Goal: Transaction & Acquisition: Book appointment/travel/reservation

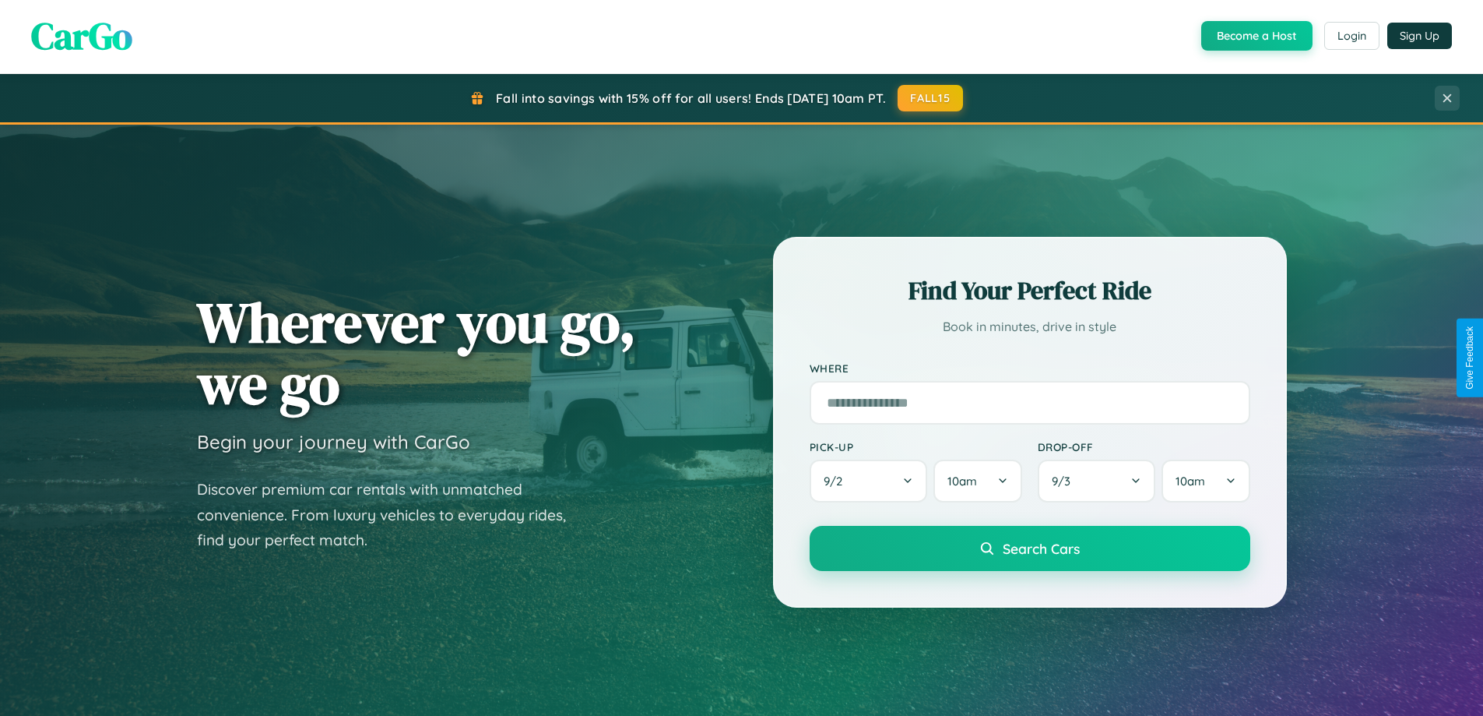
scroll to position [46, 0]
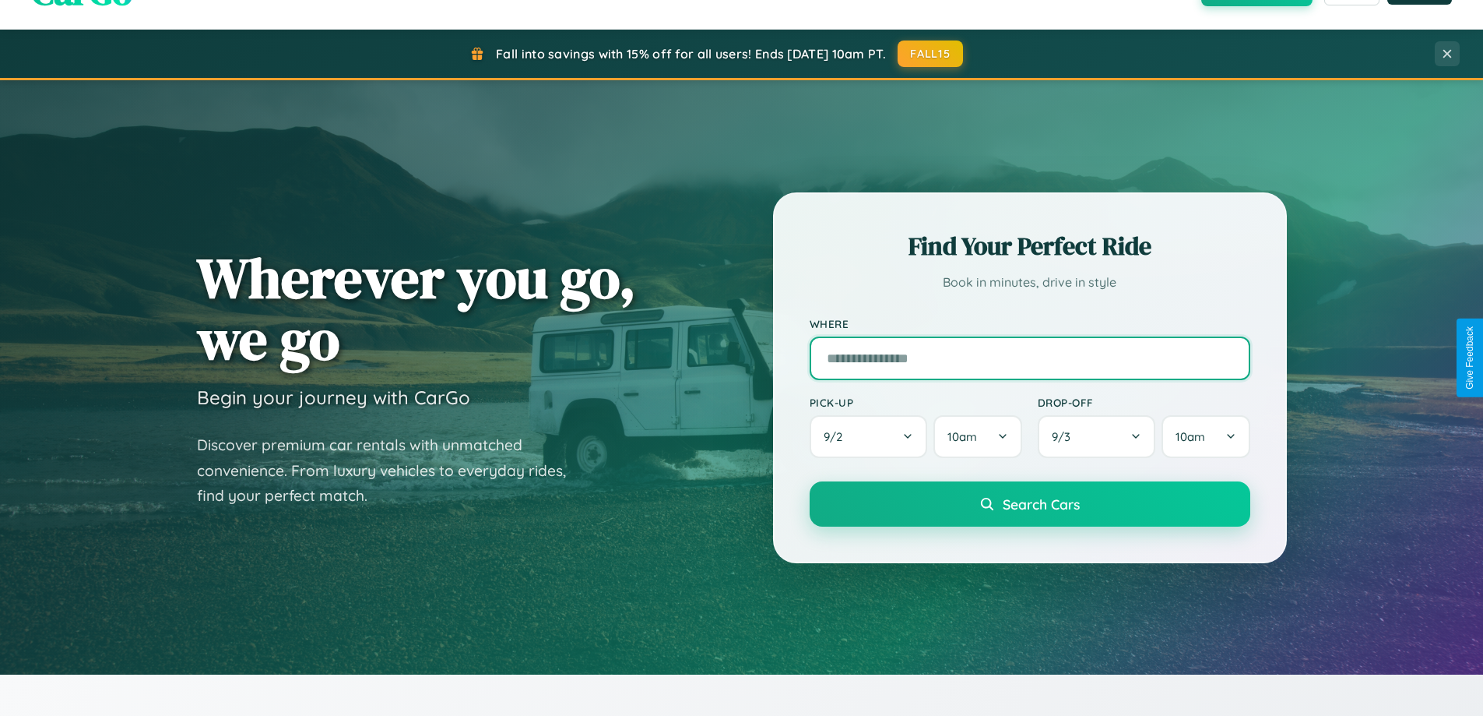
click at [1029, 357] on input "text" at bounding box center [1030, 358] width 441 height 44
type input "******"
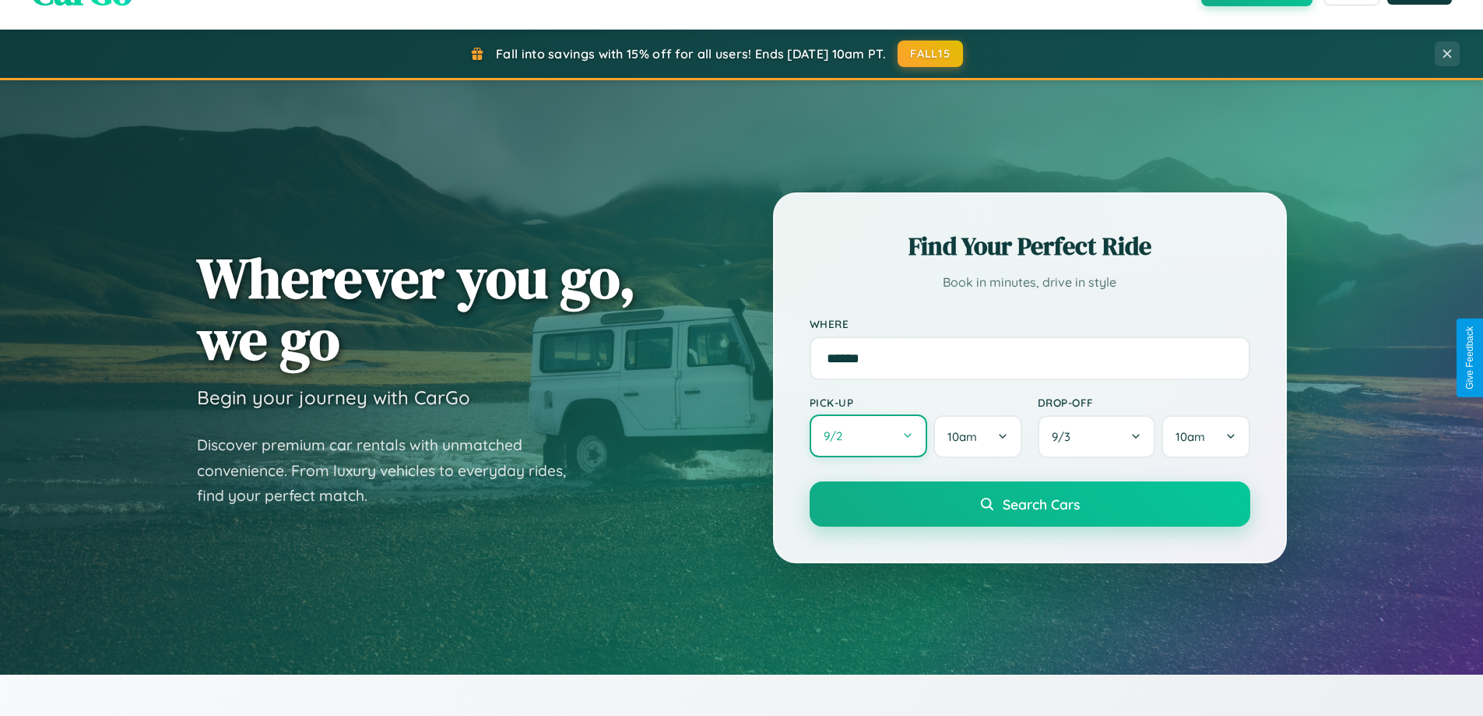
click at [868, 436] on button "9 / 2" at bounding box center [869, 435] width 118 height 43
select select "*"
select select "****"
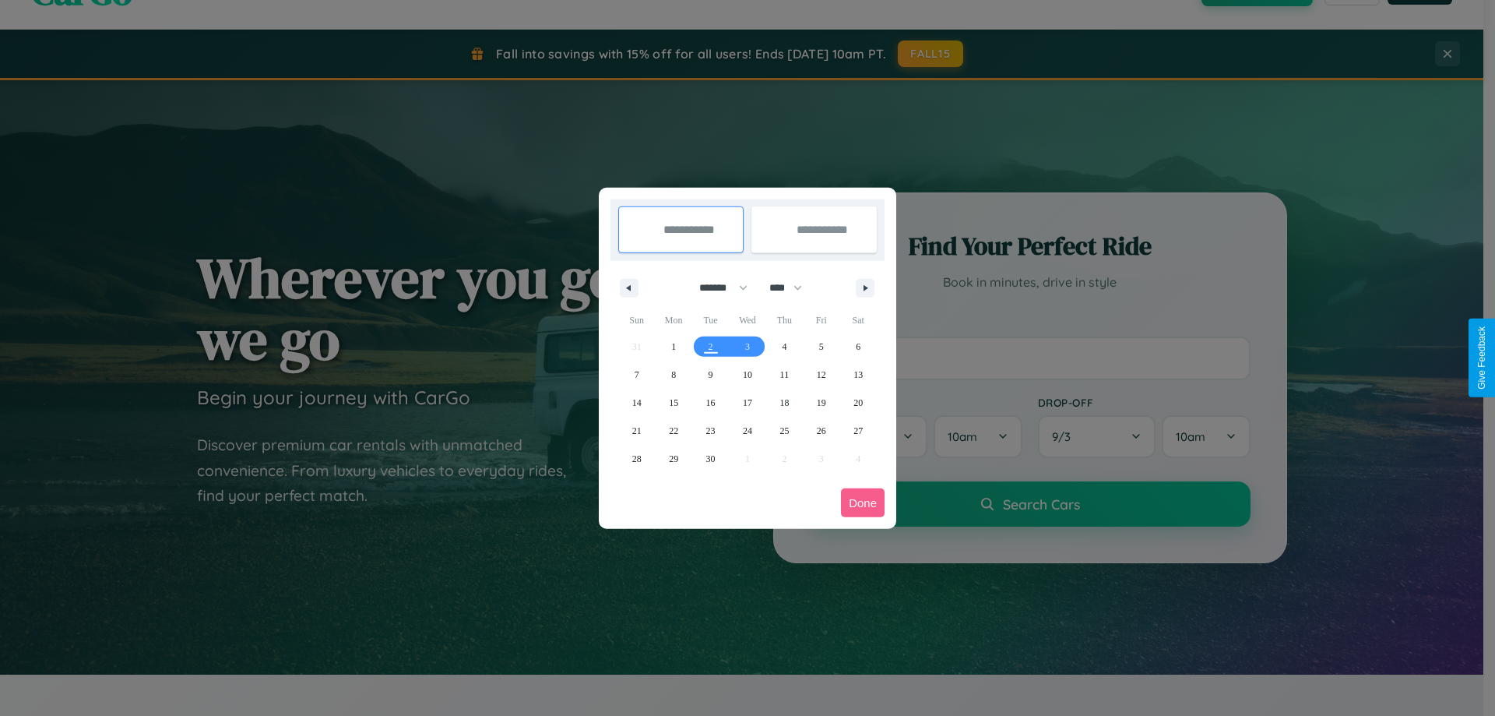
click at [716, 287] on select "******* ******** ***** ***** *** **** **** ****** ********* ******* ******** **…" at bounding box center [721, 288] width 66 height 26
select select "**"
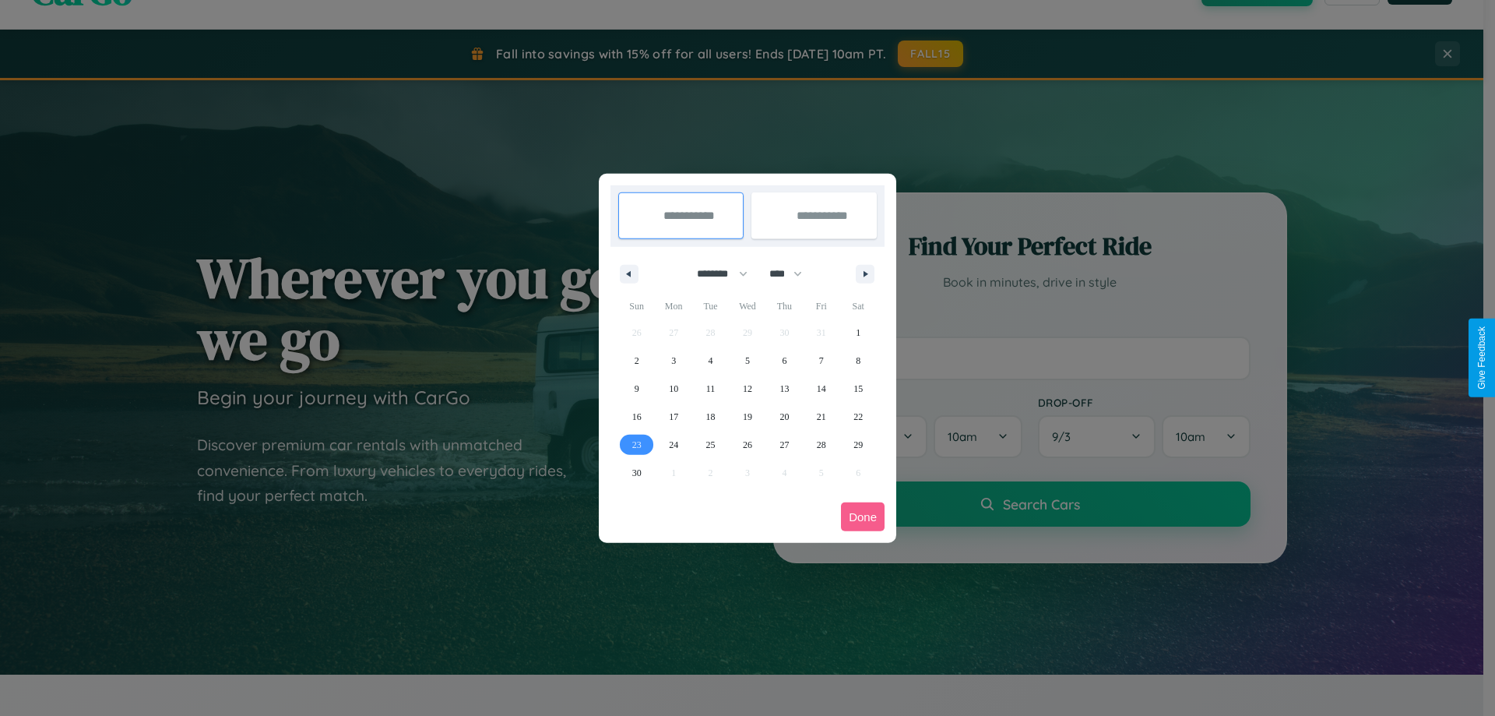
click at [636, 444] on span "23" at bounding box center [636, 445] width 9 height 28
type input "**********"
click at [710, 444] on span "25" at bounding box center [710, 445] width 9 height 28
type input "**********"
click at [863, 516] on button "Done" at bounding box center [863, 516] width 44 height 29
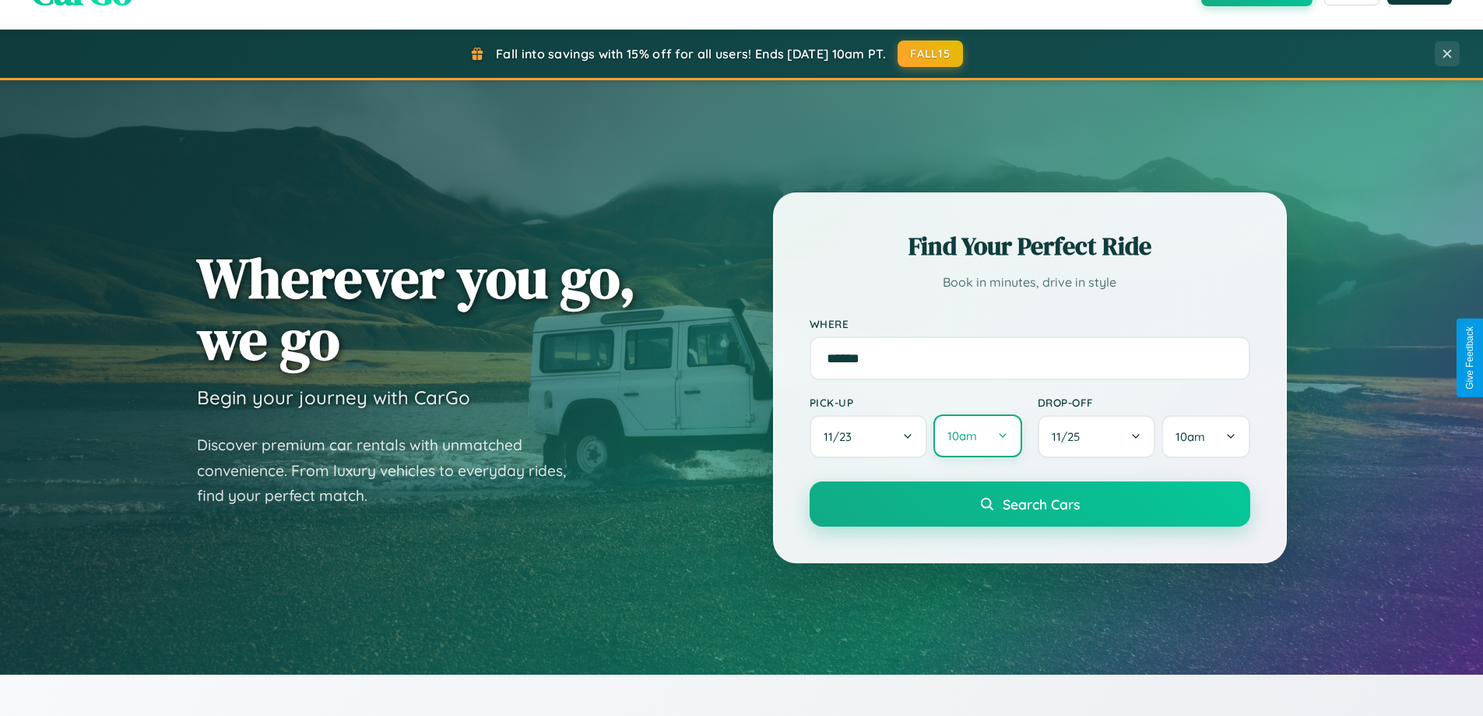
click at [977, 437] on button "10am" at bounding box center [978, 435] width 88 height 43
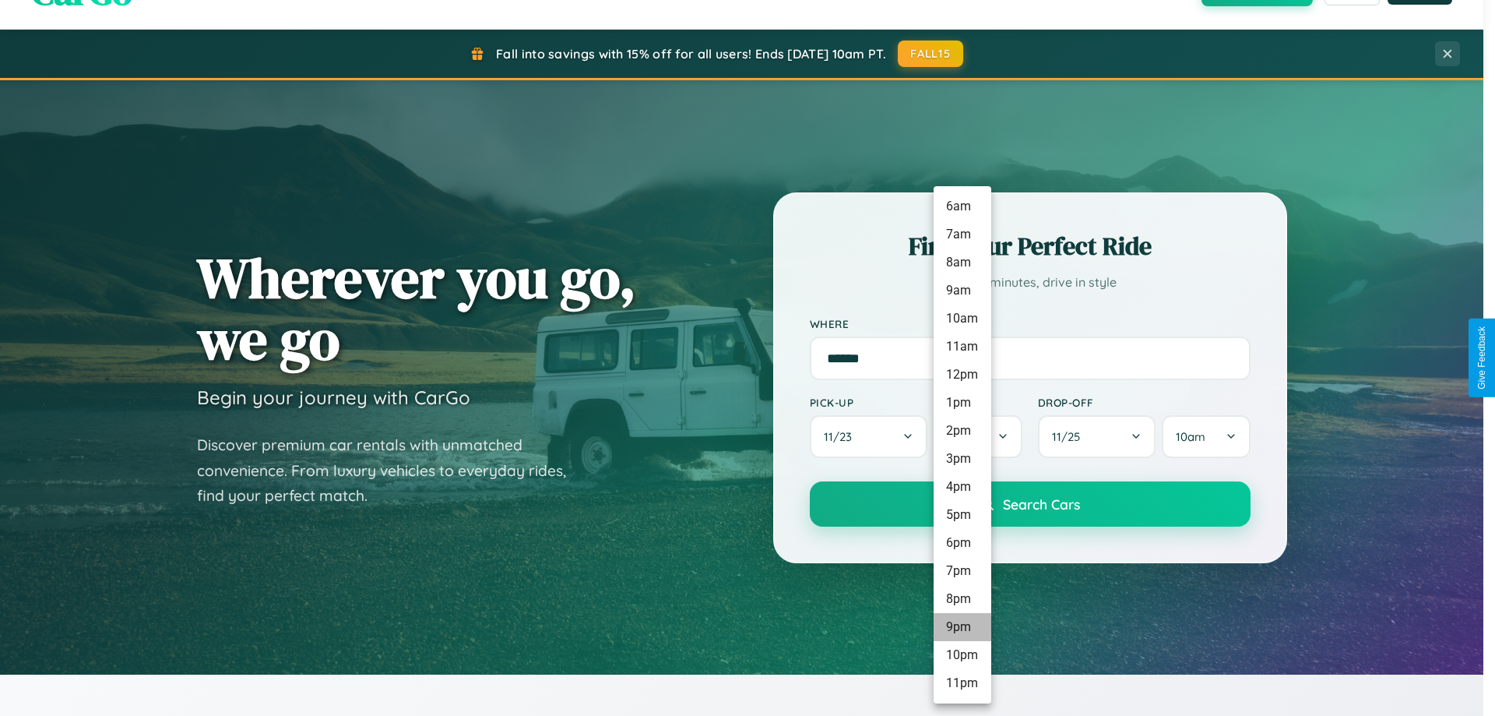
click at [962, 627] on li "9pm" at bounding box center [963, 627] width 58 height 28
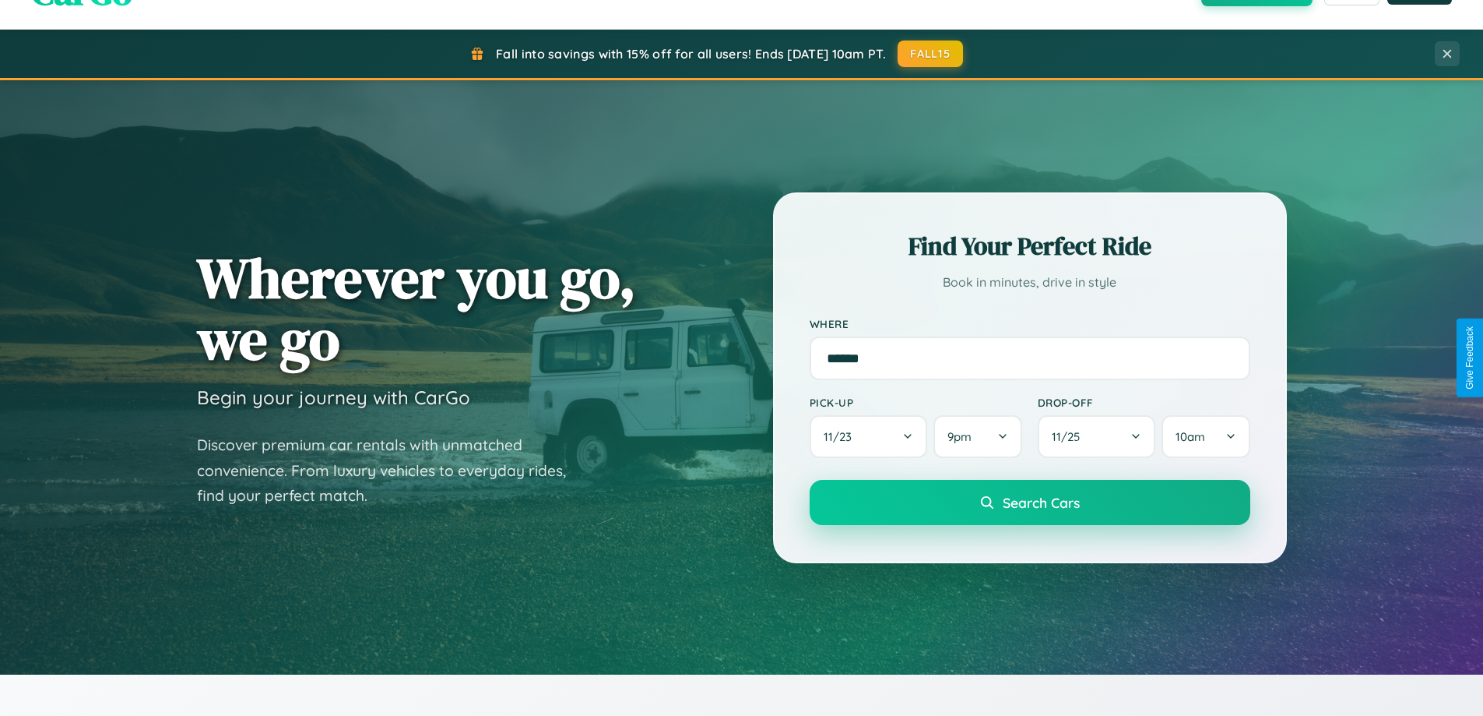
click at [1029, 504] on span "Search Cars" at bounding box center [1041, 502] width 77 height 17
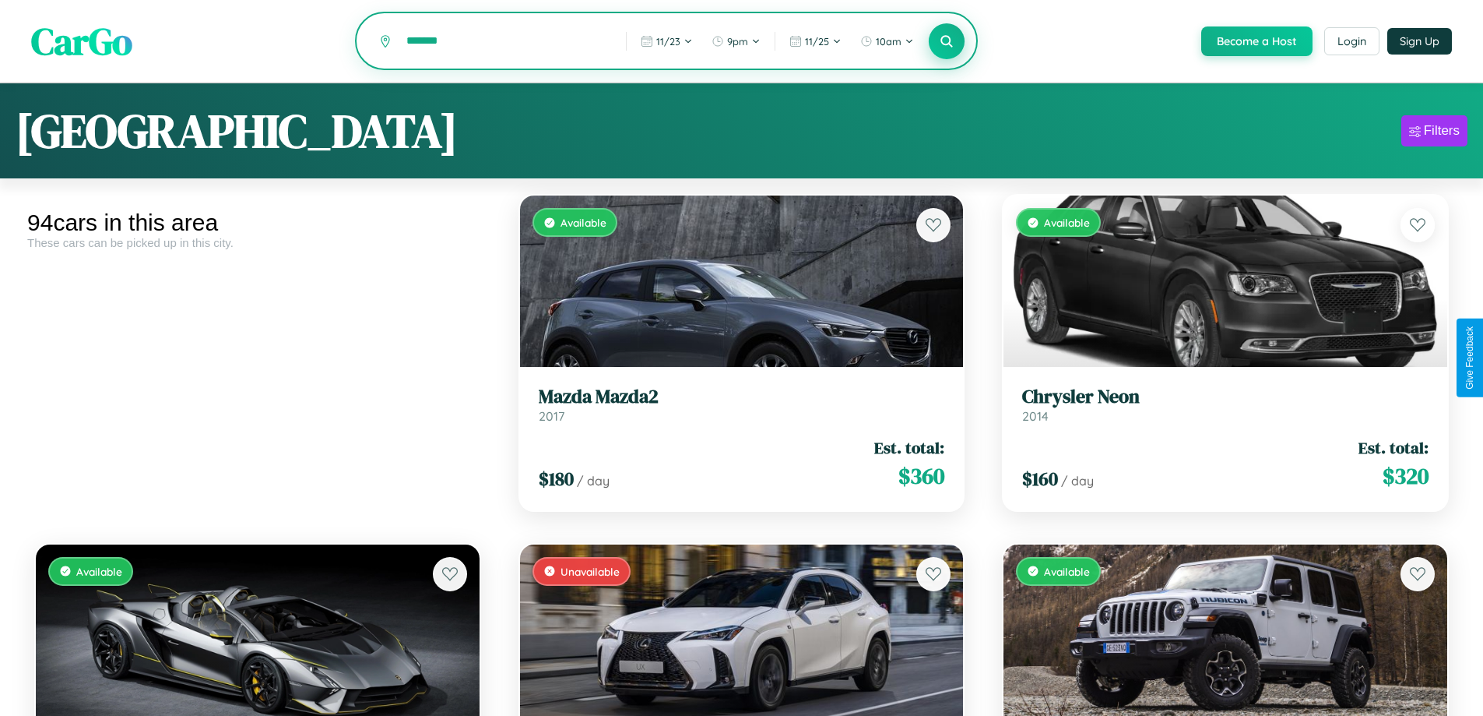
type input "*******"
click at [946, 41] on icon at bounding box center [947, 40] width 15 height 15
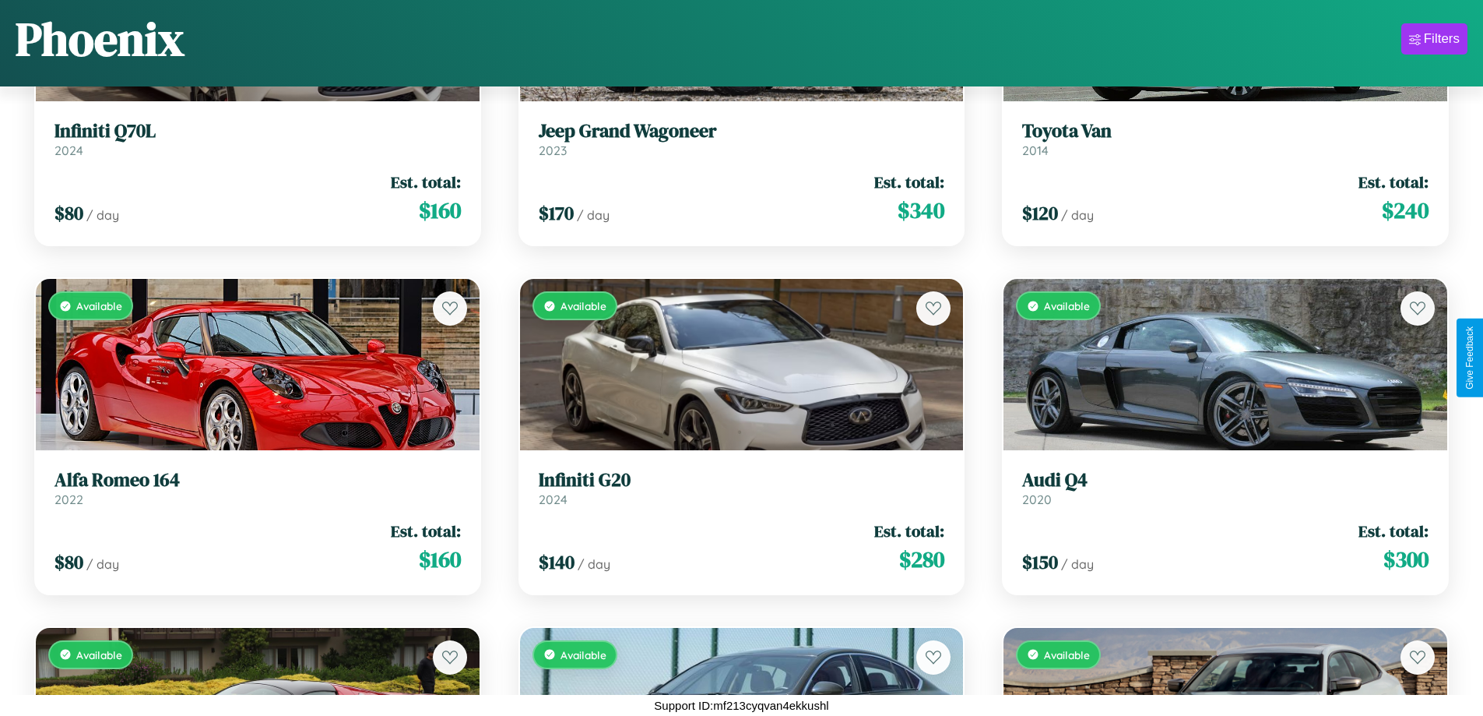
scroll to position [1962, 0]
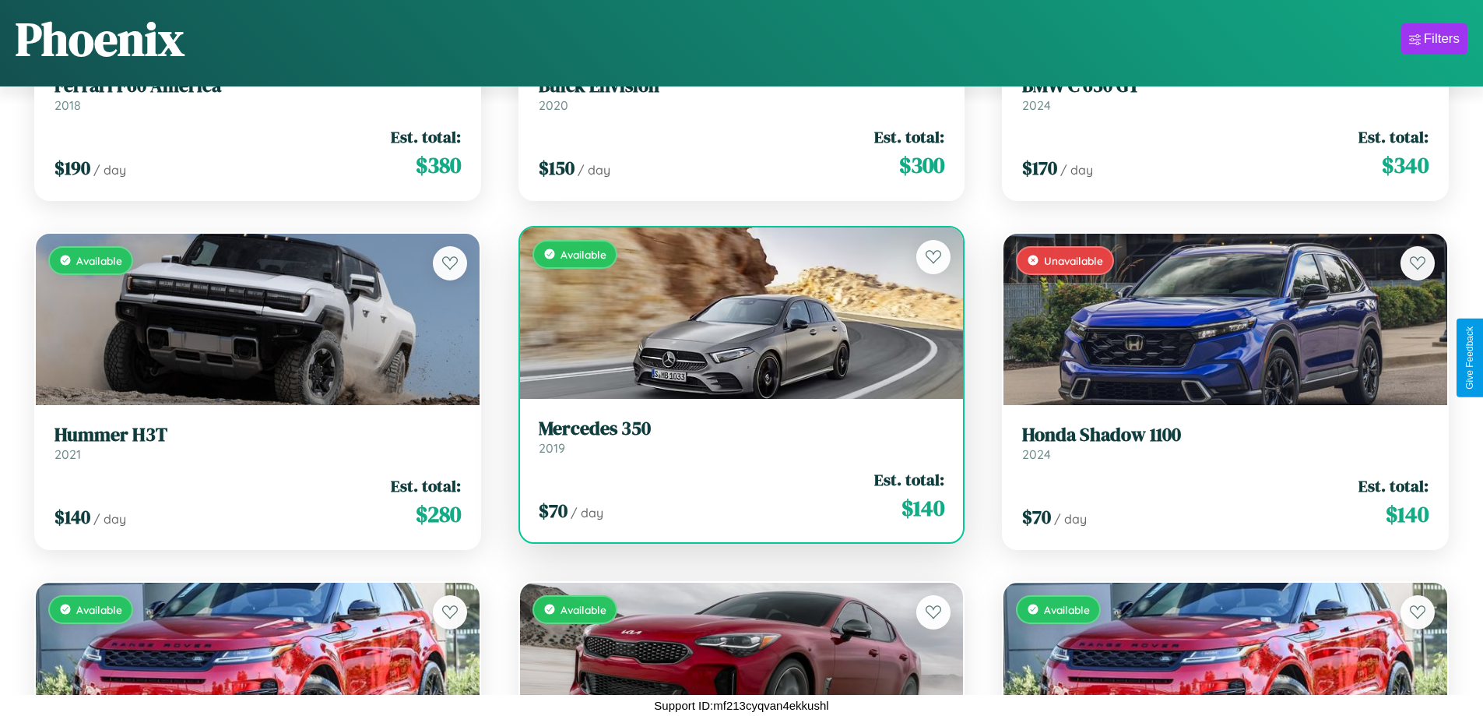
click at [735, 314] on div "Available" at bounding box center [742, 312] width 444 height 171
click at [735, 312] on div "Available" at bounding box center [742, 312] width 444 height 171
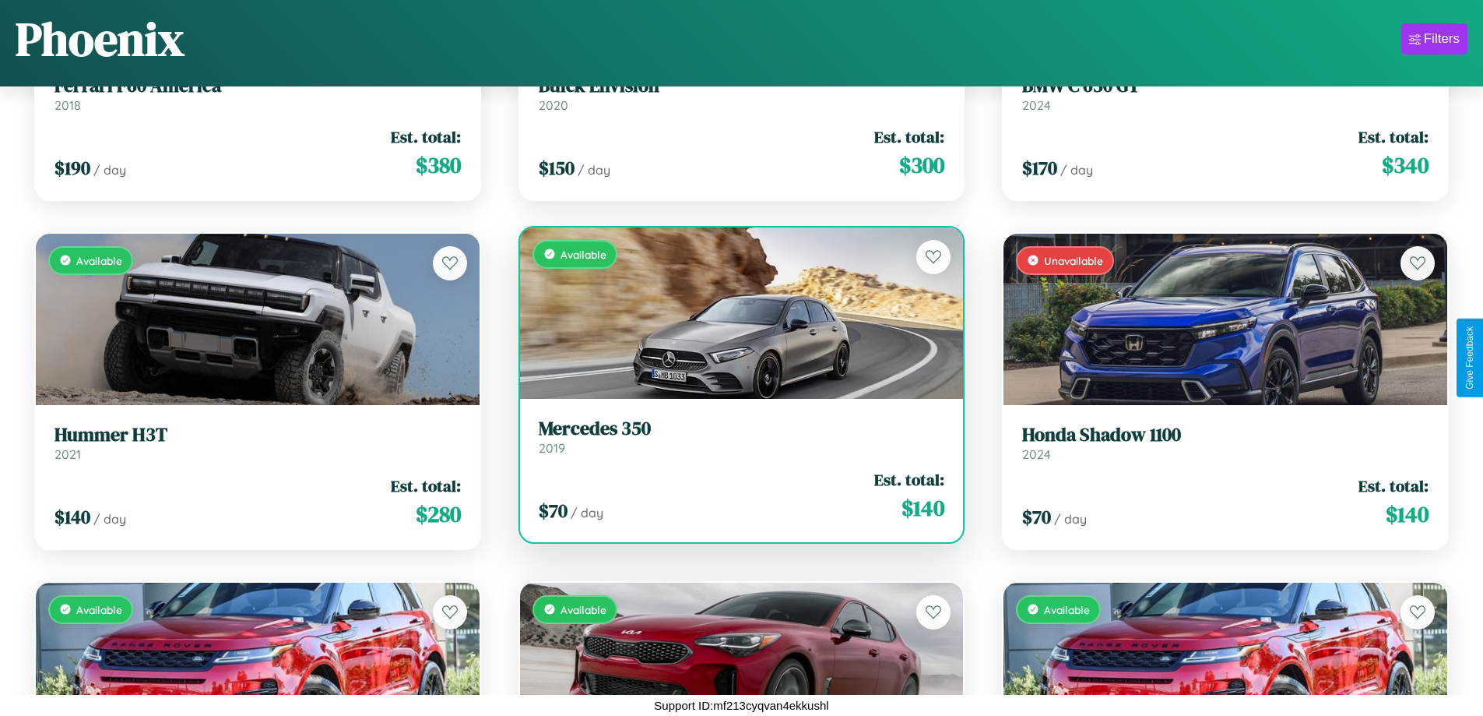
click at [735, 312] on div "Available" at bounding box center [742, 312] width 444 height 171
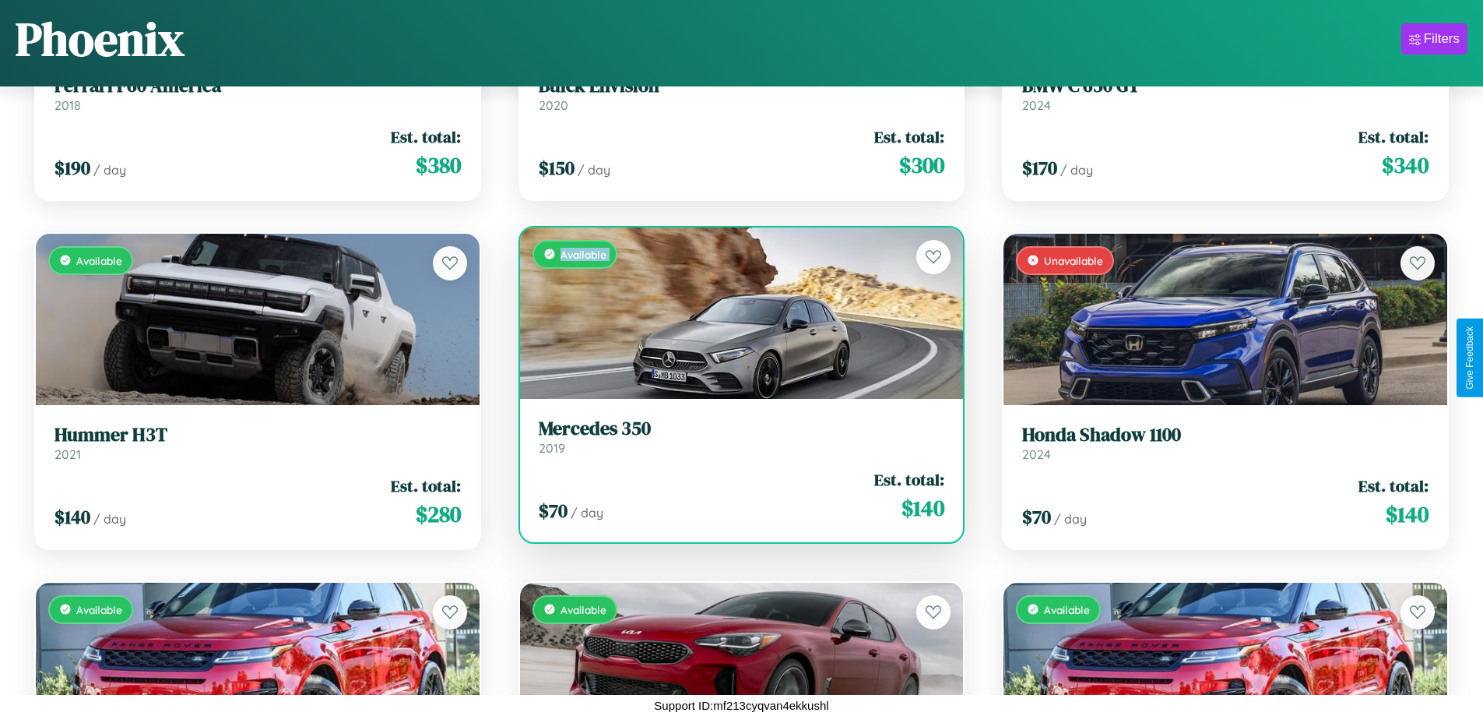
click at [735, 312] on div "Available" at bounding box center [742, 312] width 444 height 171
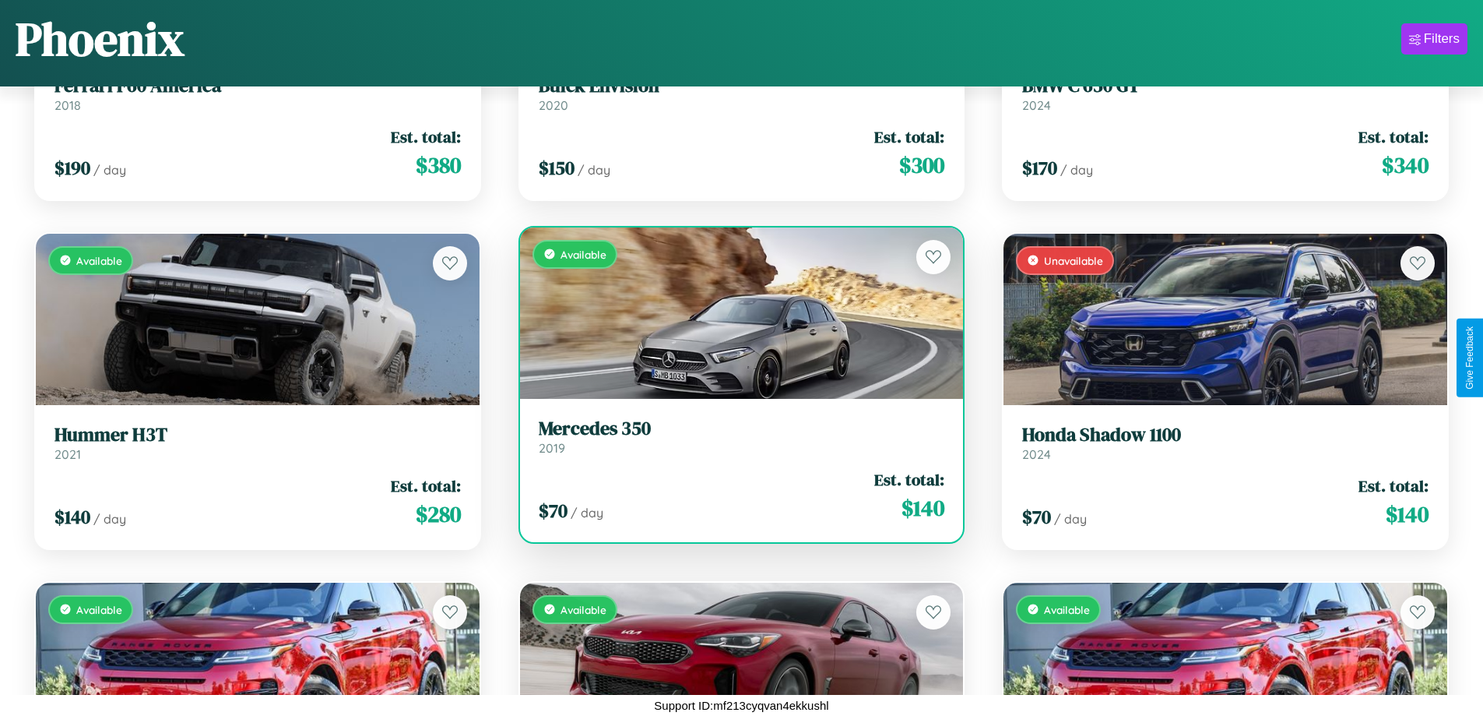
click at [735, 312] on div "Available" at bounding box center [742, 312] width 444 height 171
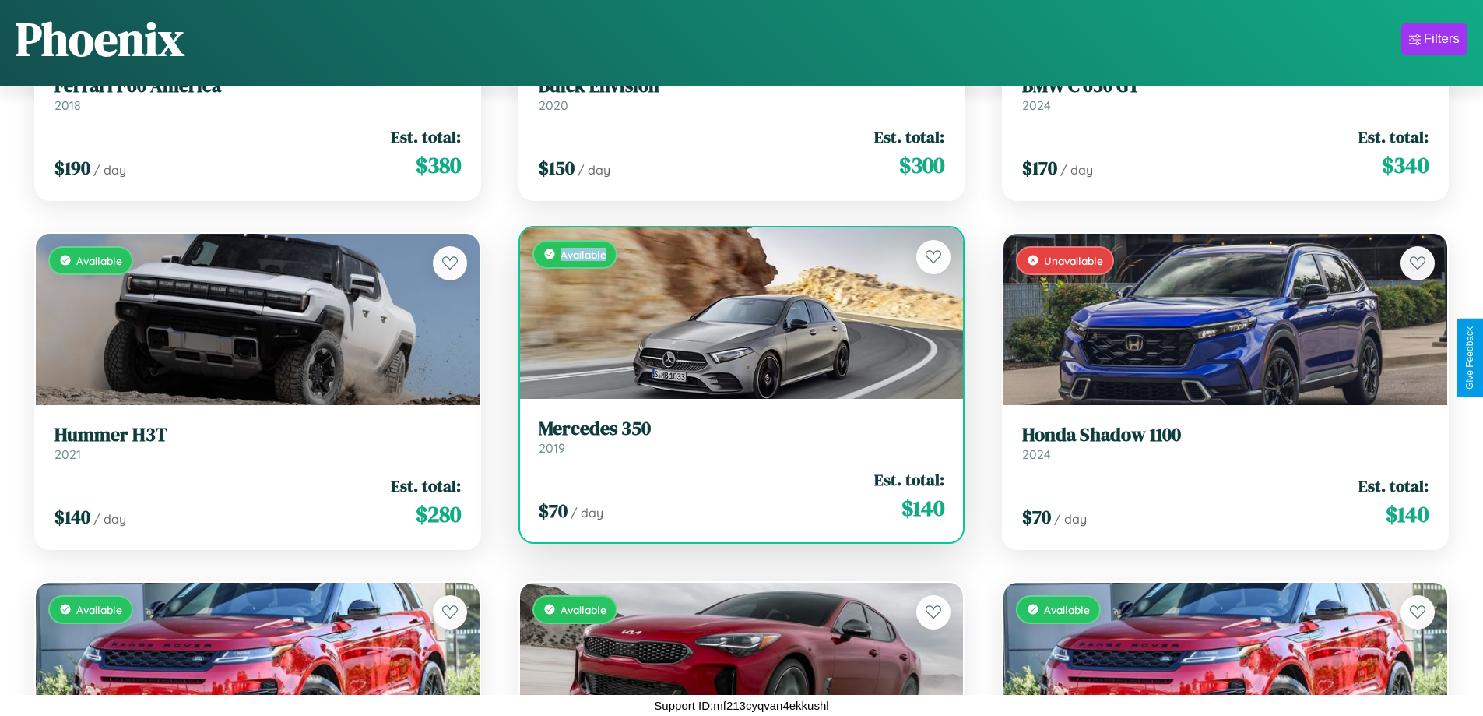
click at [735, 312] on div "Available" at bounding box center [742, 312] width 444 height 171
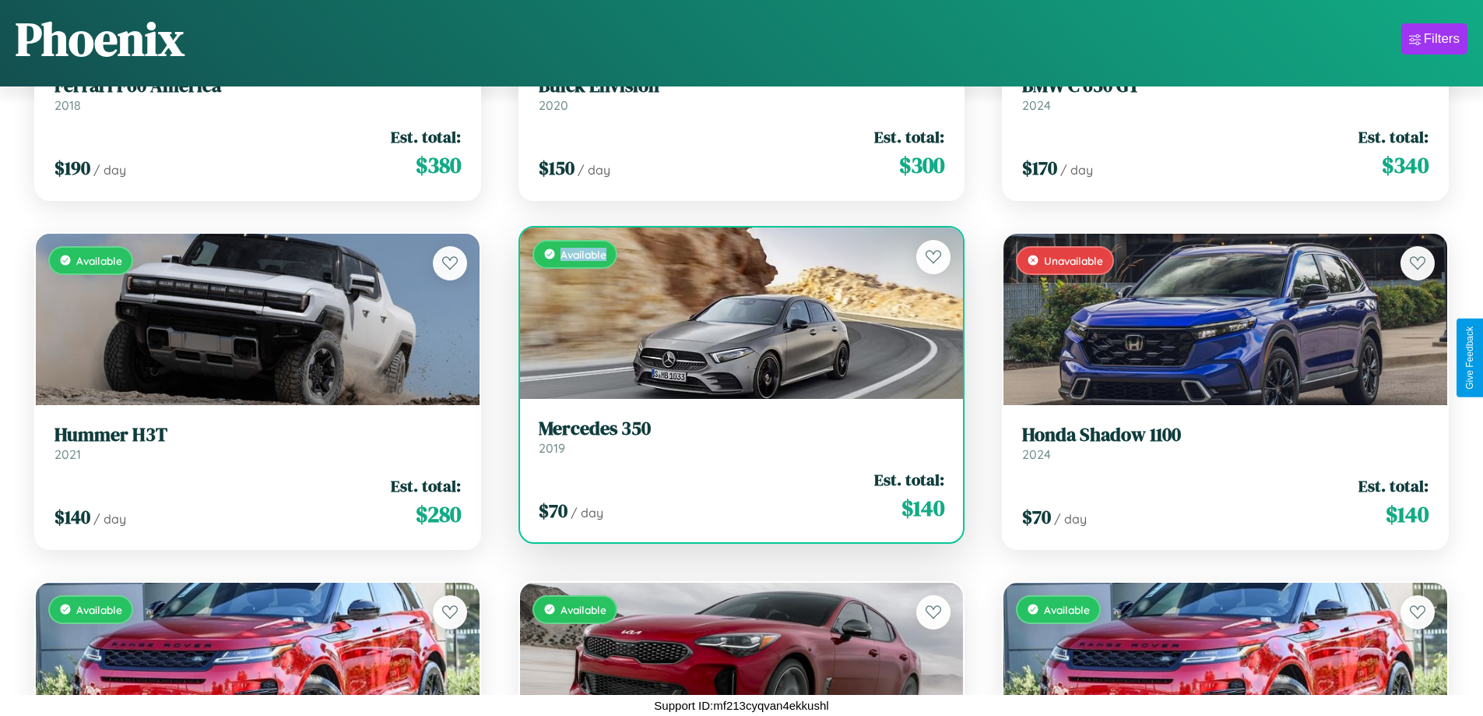
click at [735, 436] on h3 "Mercedes 350" at bounding box center [742, 428] width 406 height 23
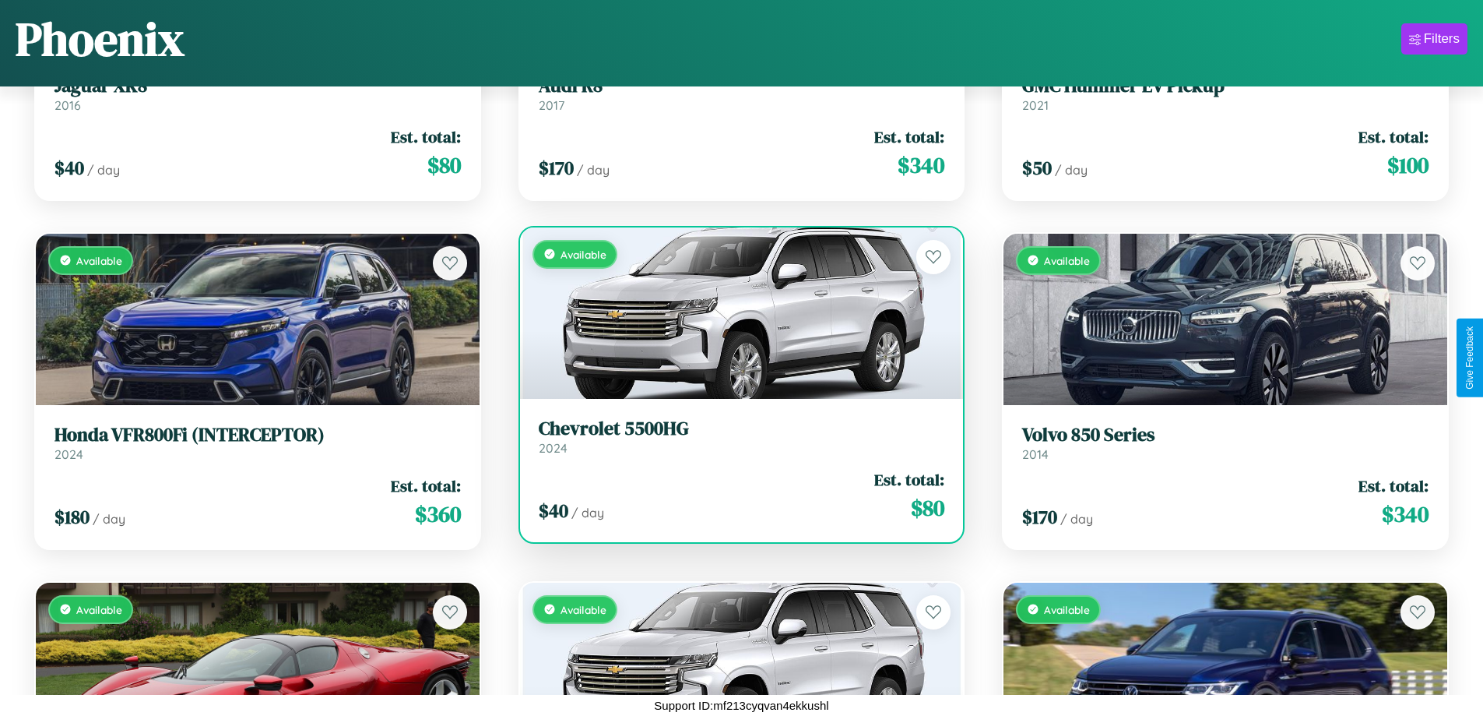
click at [735, 312] on div "Available" at bounding box center [742, 312] width 444 height 171
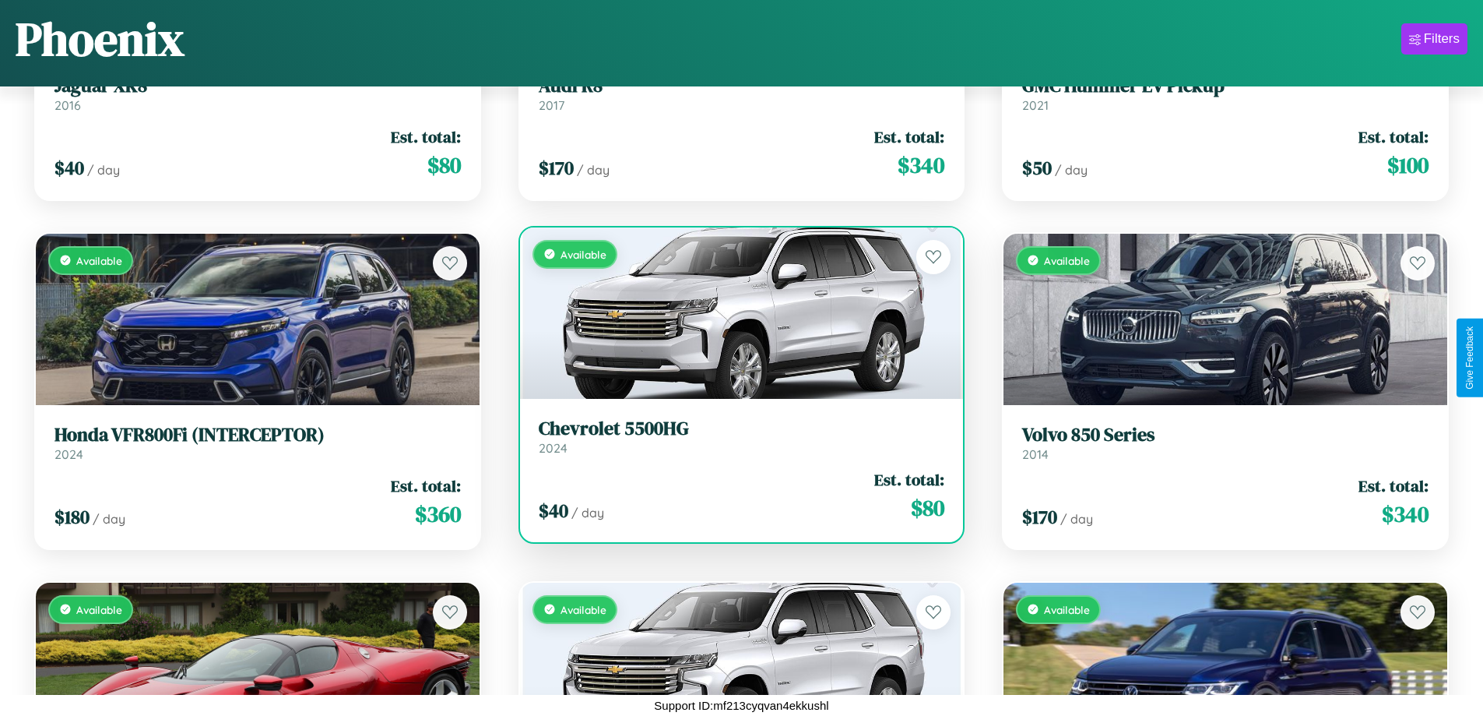
click at [735, 312] on div "Available" at bounding box center [742, 312] width 444 height 171
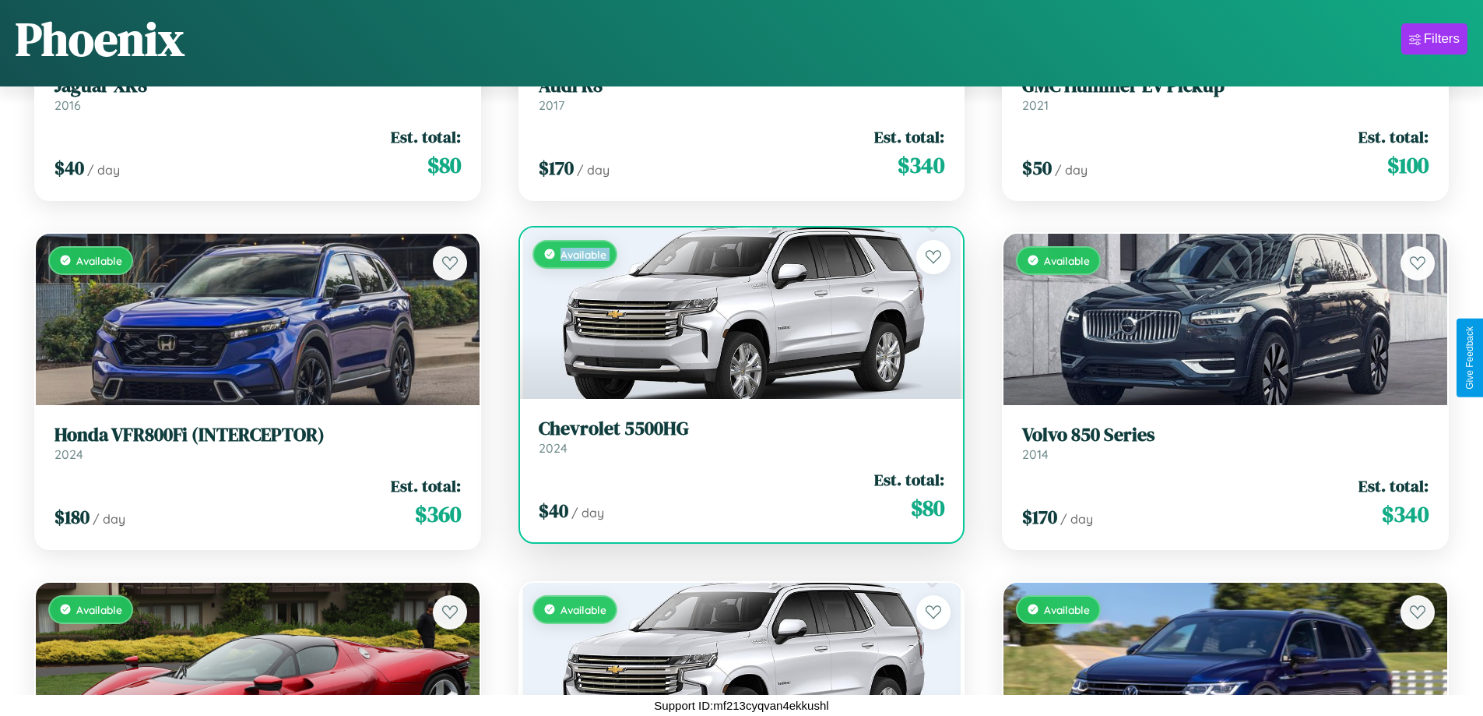
click at [735, 312] on div "Available" at bounding box center [742, 312] width 444 height 171
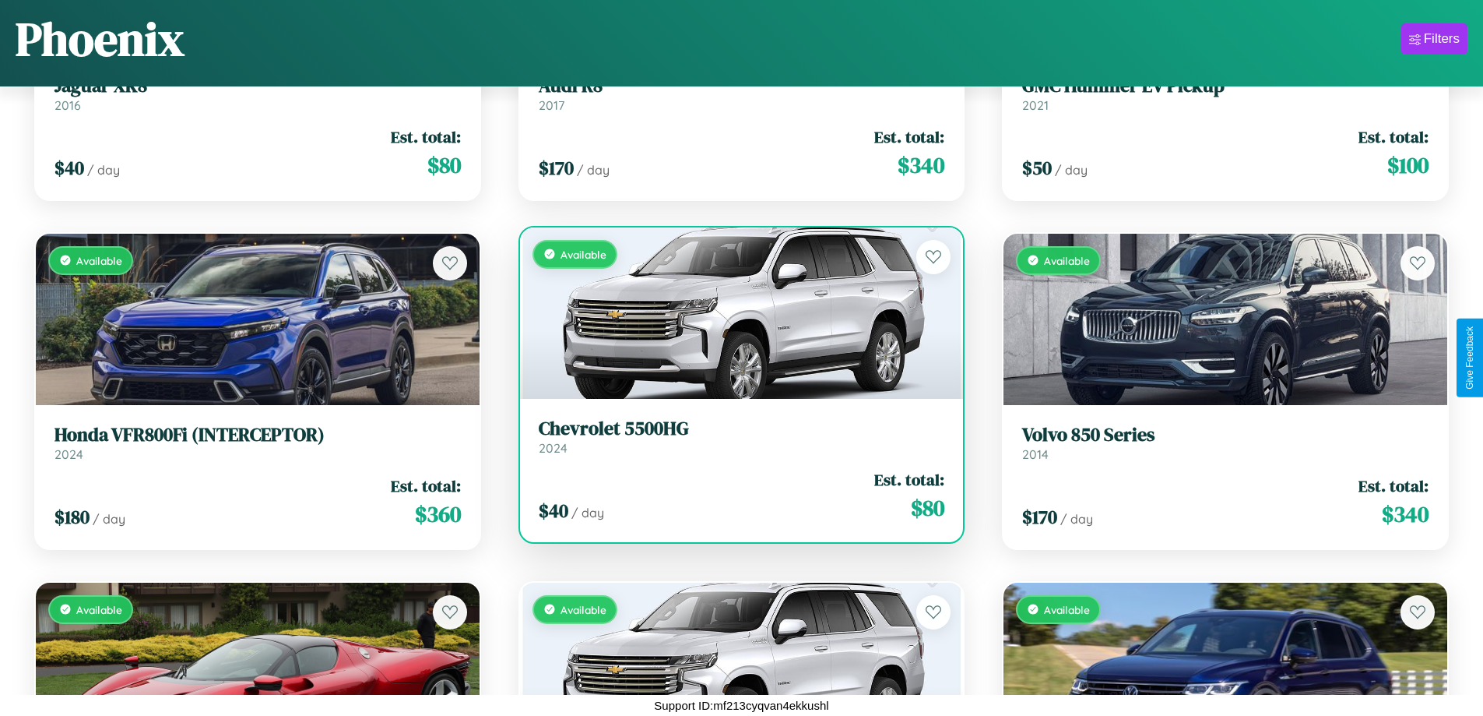
click at [735, 312] on div "Available" at bounding box center [742, 312] width 444 height 171
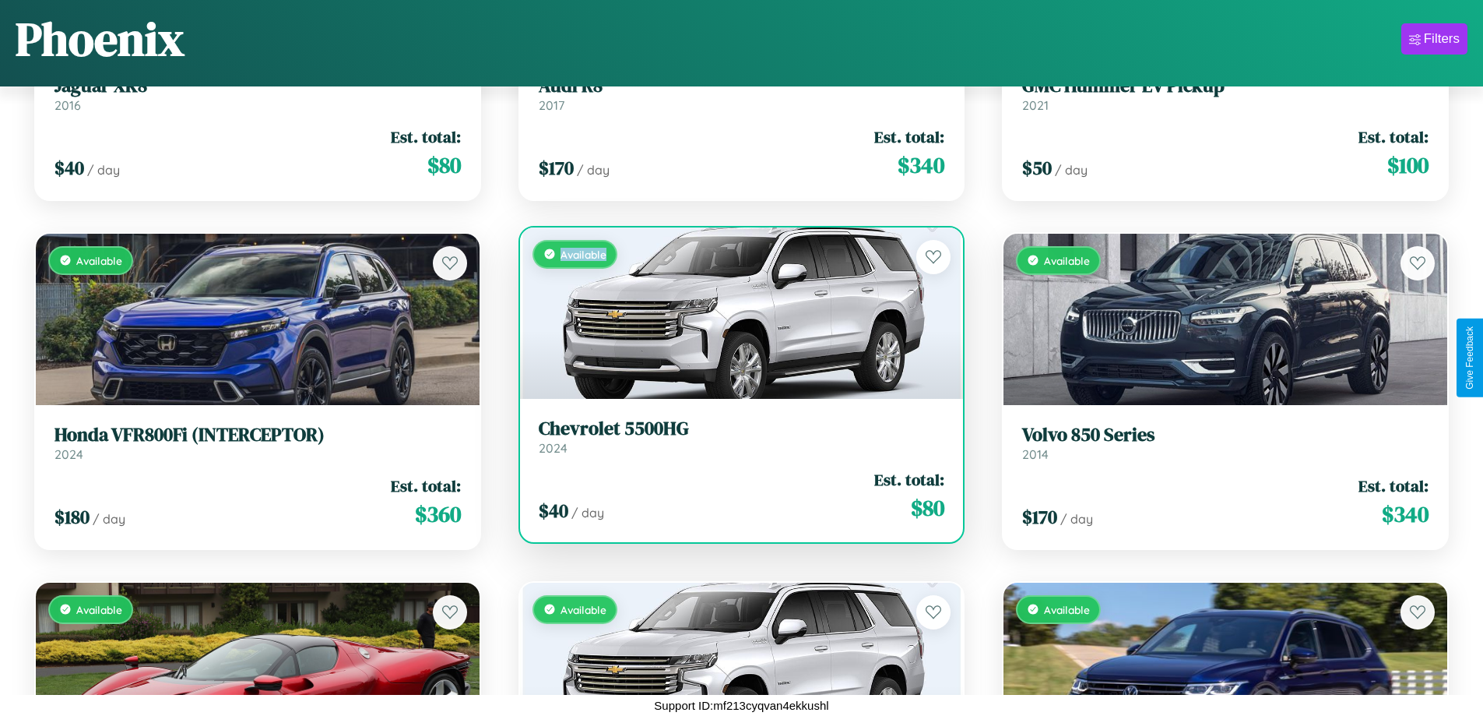
click at [735, 312] on div "Available" at bounding box center [742, 312] width 444 height 171
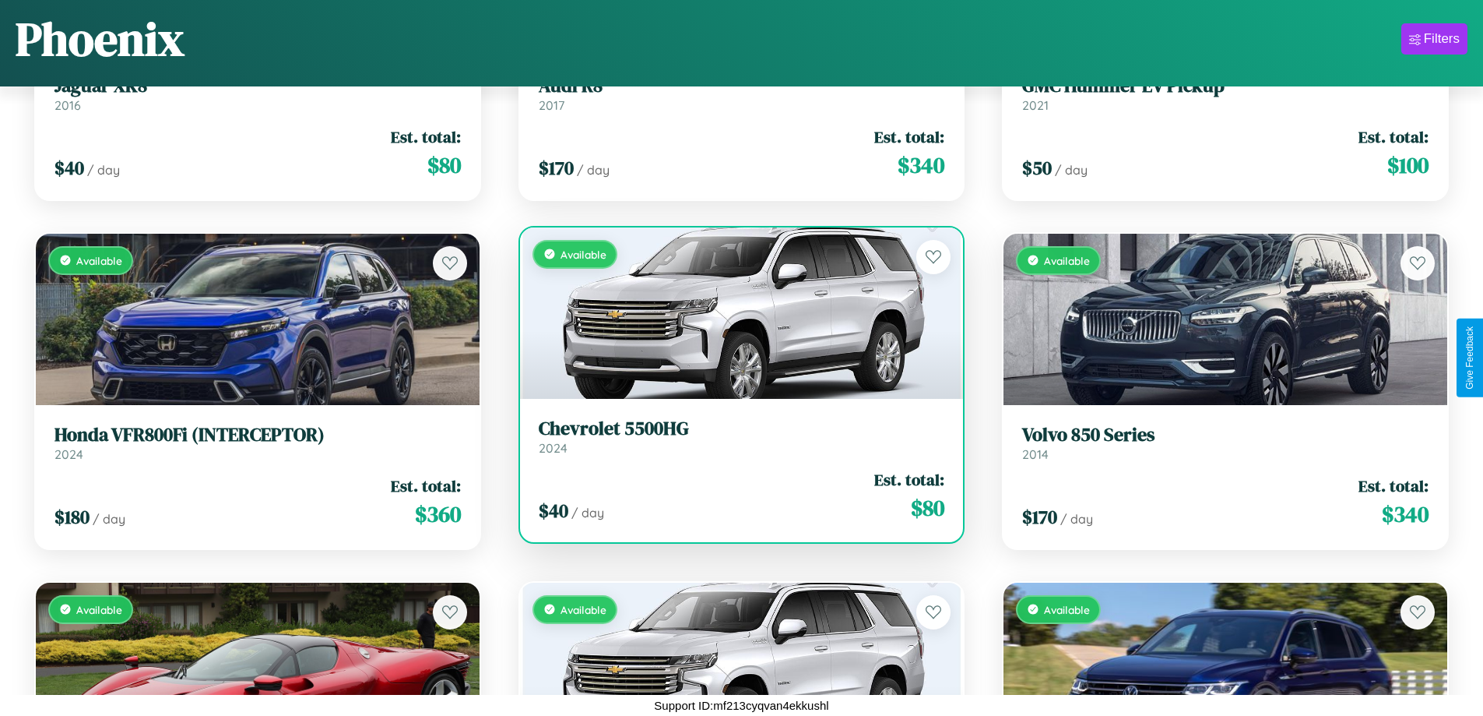
click at [735, 436] on h3 "Chevrolet 5500HG" at bounding box center [742, 428] width 406 height 23
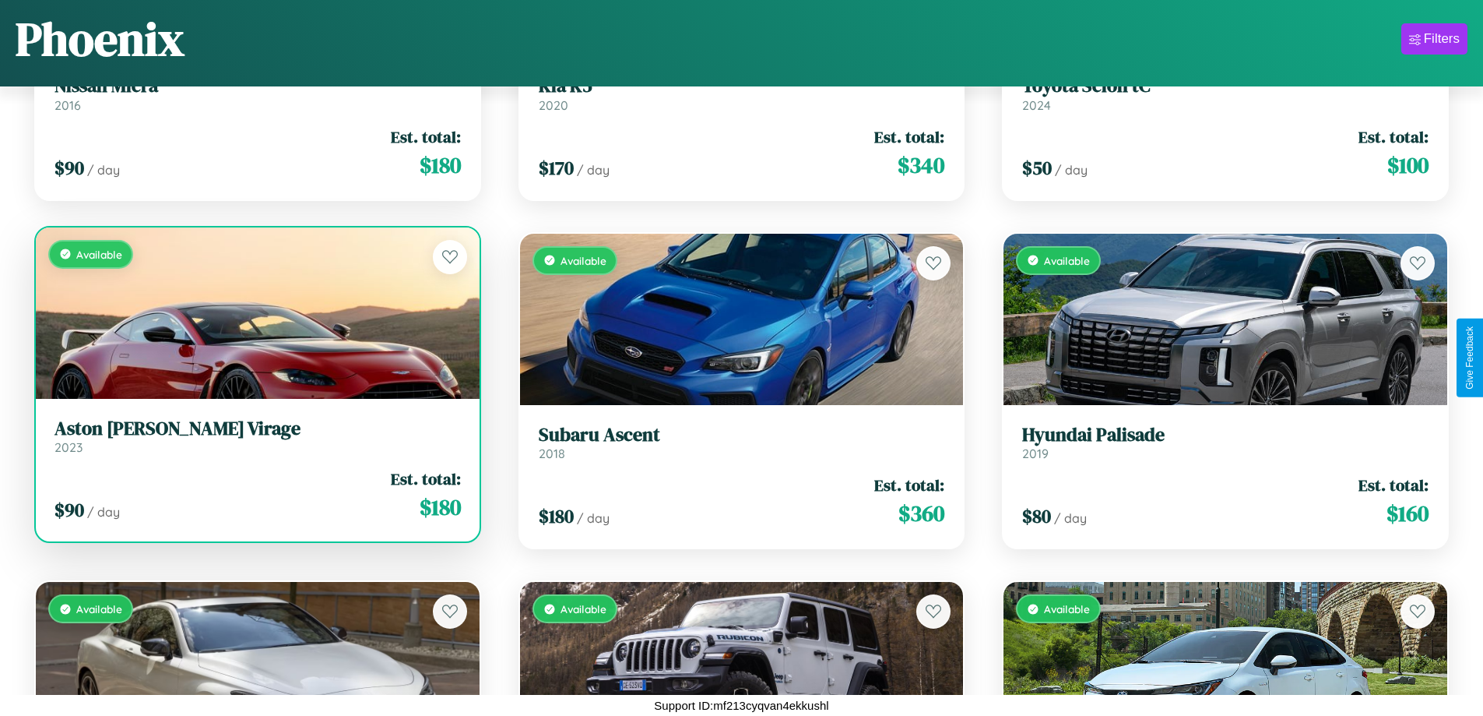
click at [255, 439] on h3 "Aston Martin Virage" at bounding box center [258, 428] width 406 height 23
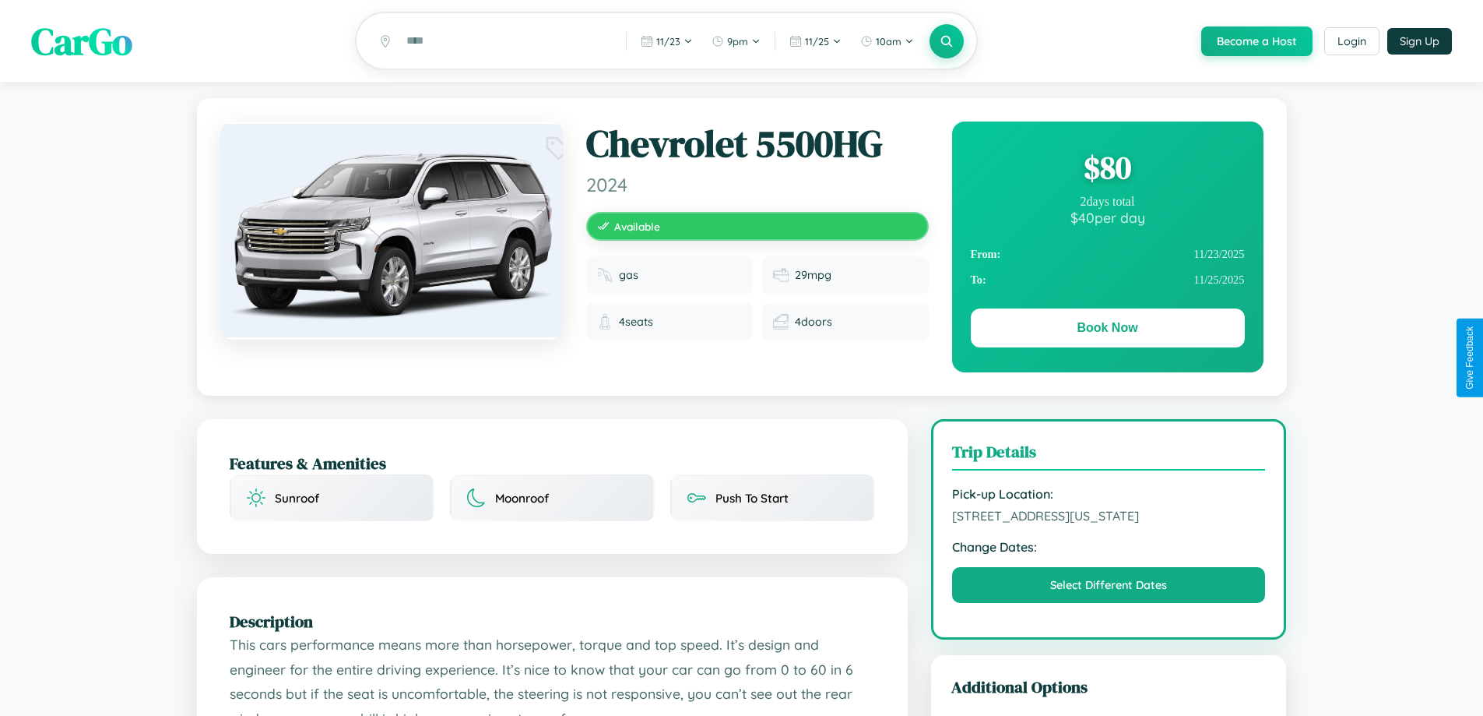
click at [1107, 170] on div "$ 80" at bounding box center [1108, 167] width 274 height 42
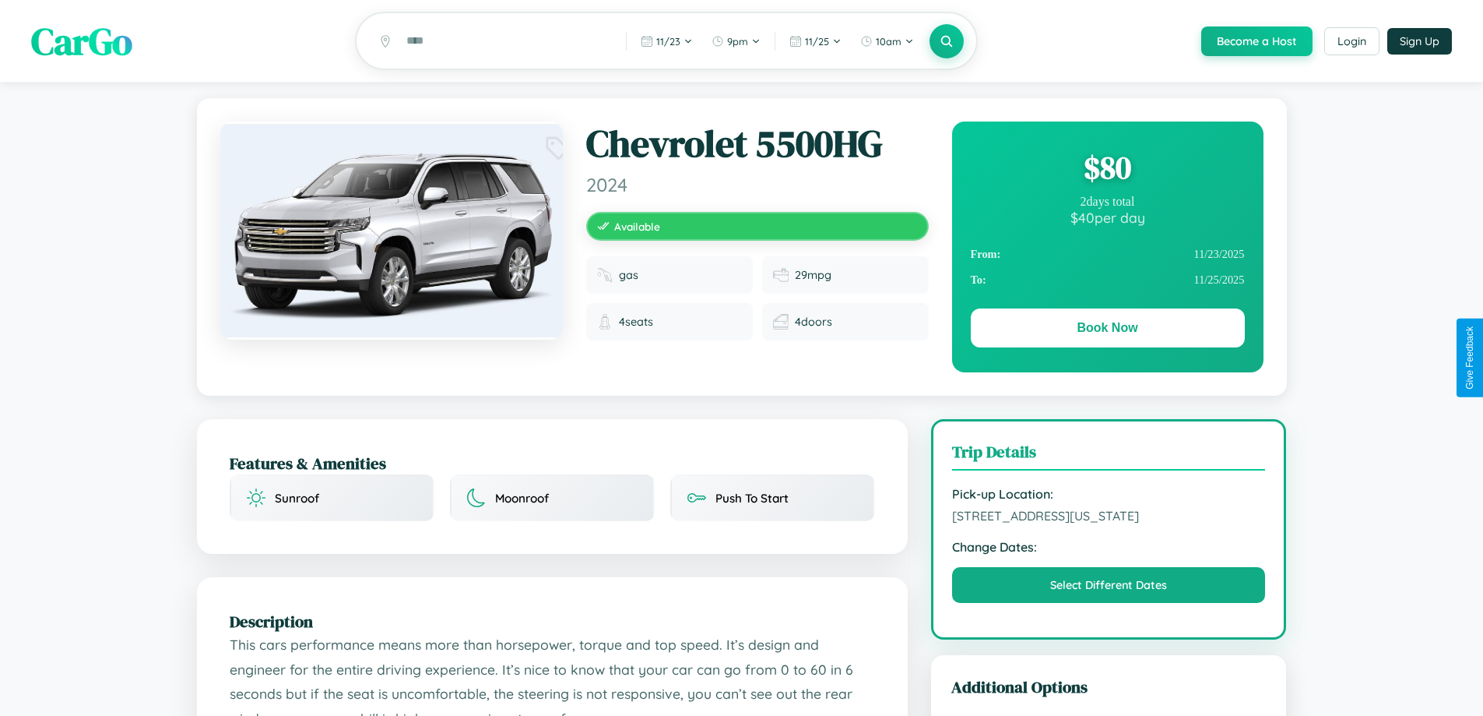
click at [1107, 170] on div "$ 80" at bounding box center [1108, 167] width 274 height 42
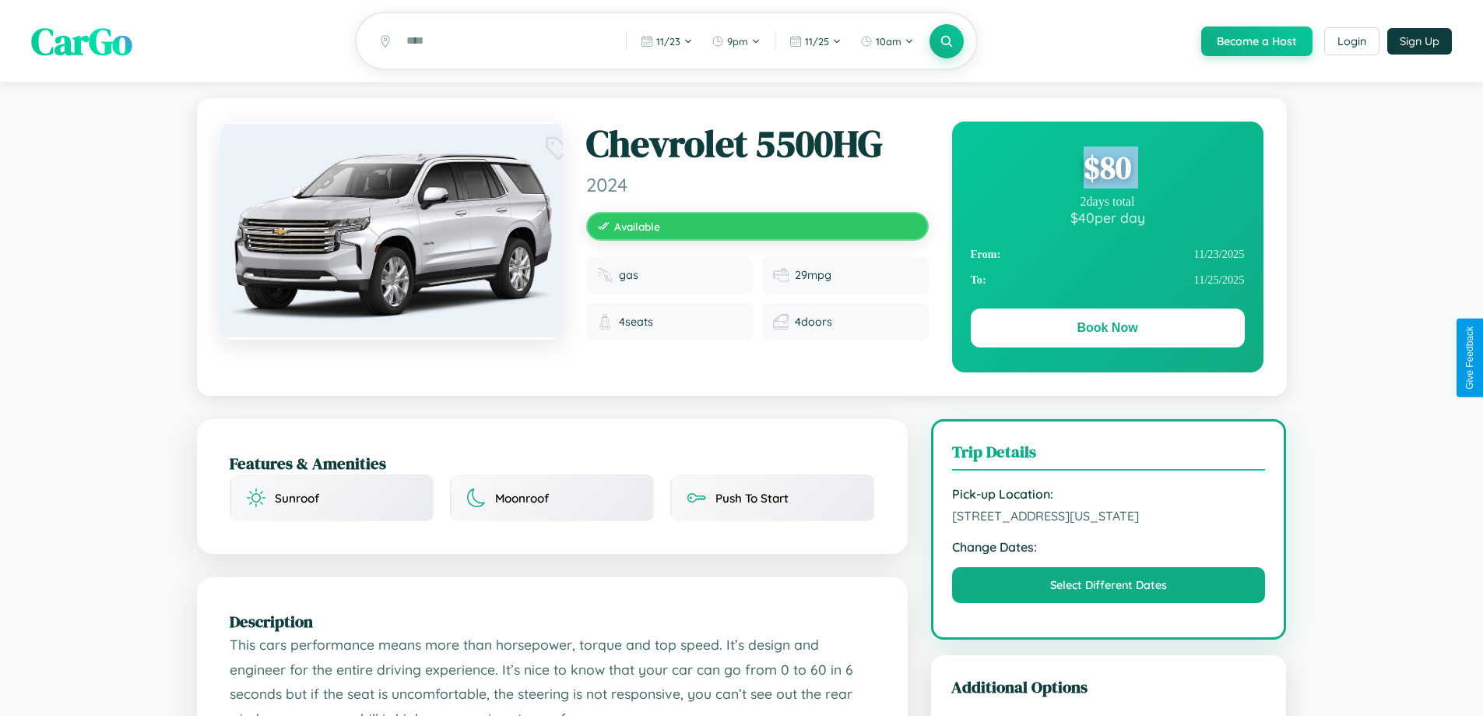
click at [1107, 170] on div "$ 80" at bounding box center [1108, 167] width 274 height 42
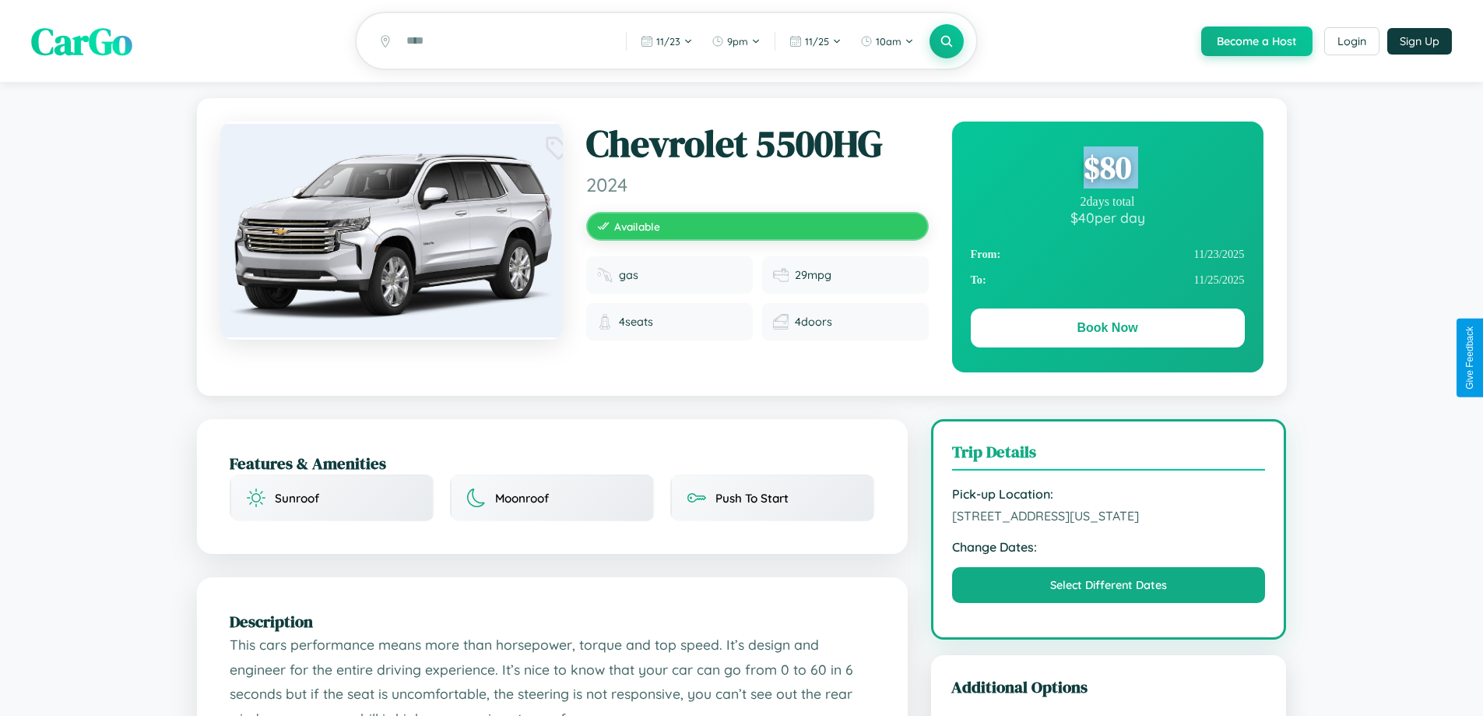
click at [1107, 170] on div "$ 80" at bounding box center [1108, 167] width 274 height 42
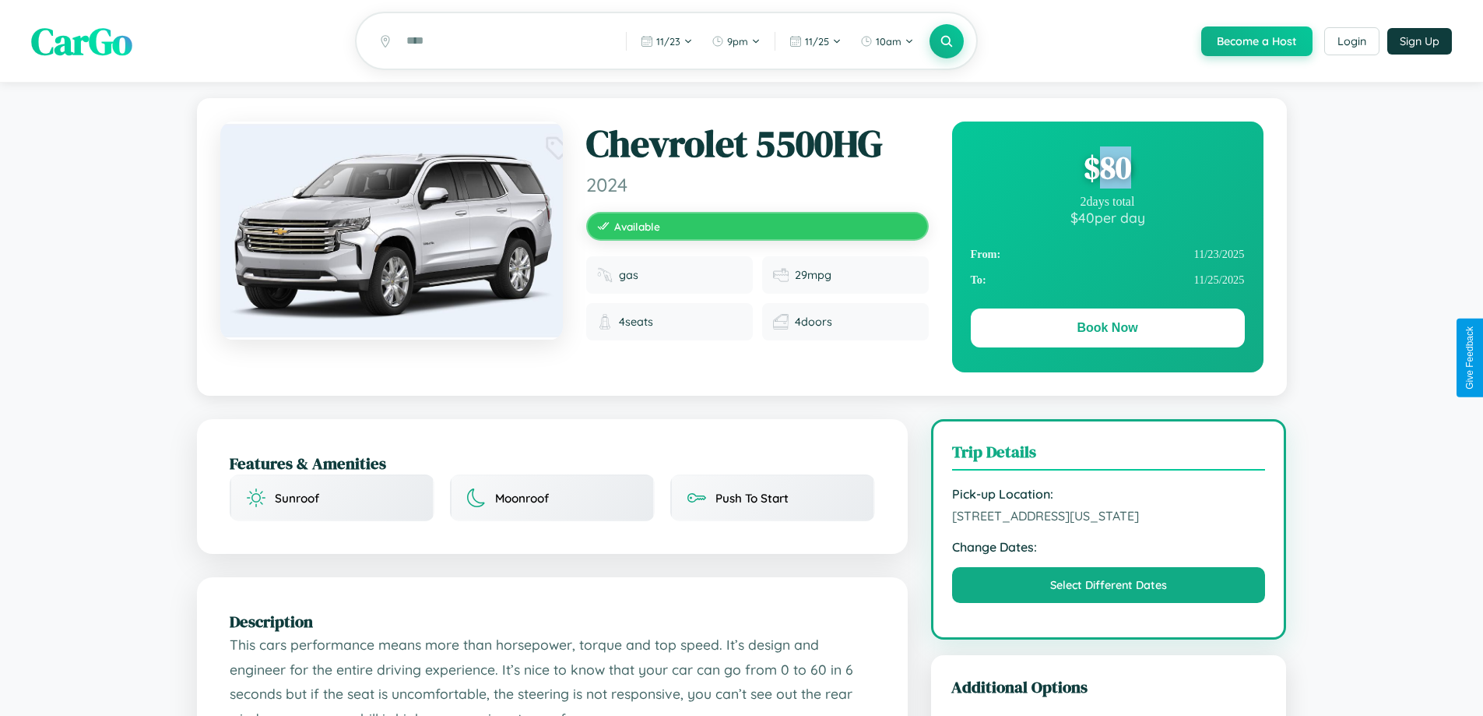
click at [1107, 170] on div "$ 80" at bounding box center [1108, 167] width 274 height 42
